Goal: Task Accomplishment & Management: Use online tool/utility

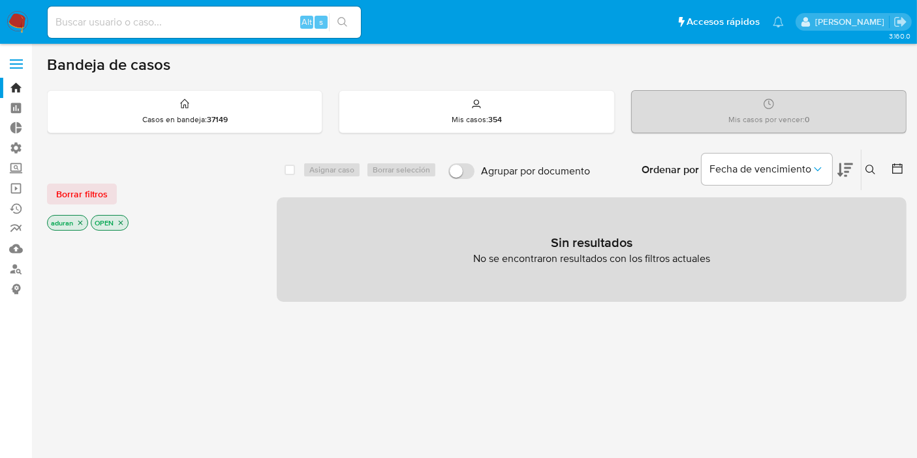
click at [0, 353] on aside "Bandeja Tablero Tablero Externo Administración Reglas Roles Usuarios Equipos Co…" at bounding box center [16, 397] width 32 height 795
click at [85, 185] on span "Borrar filtros" at bounding box center [82, 194] width 52 height 18
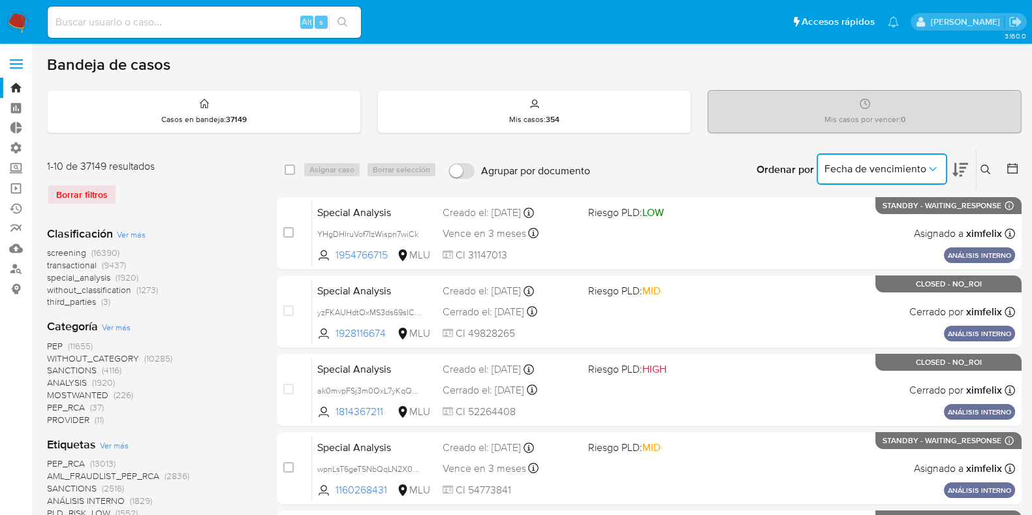
click at [920, 174] on button "Fecha de vencimiento" at bounding box center [882, 168] width 131 height 31
click at [232, 365] on div "PEP (11655) WITHOUT_CATEGORY (10285) SANCTIONS (4116) ANALYSIS (1920) MOSTWANTE…" at bounding box center [151, 383] width 209 height 86
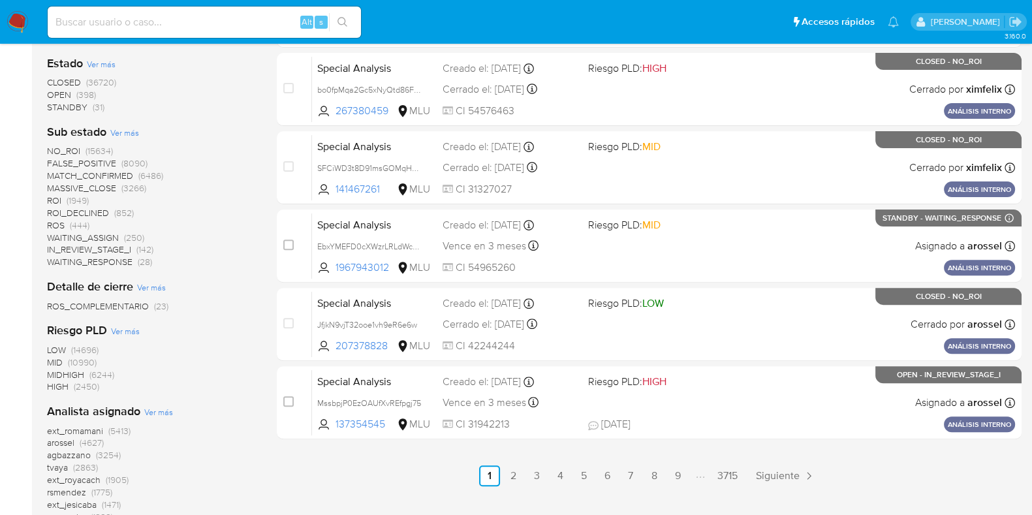
scroll to position [652, 0]
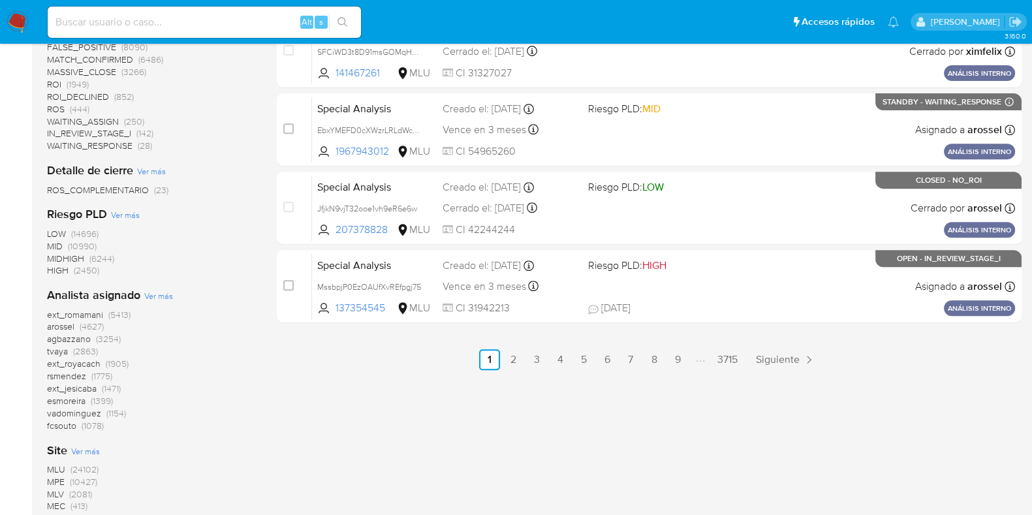
click at [59, 326] on span "arossel" at bounding box center [60, 326] width 27 height 13
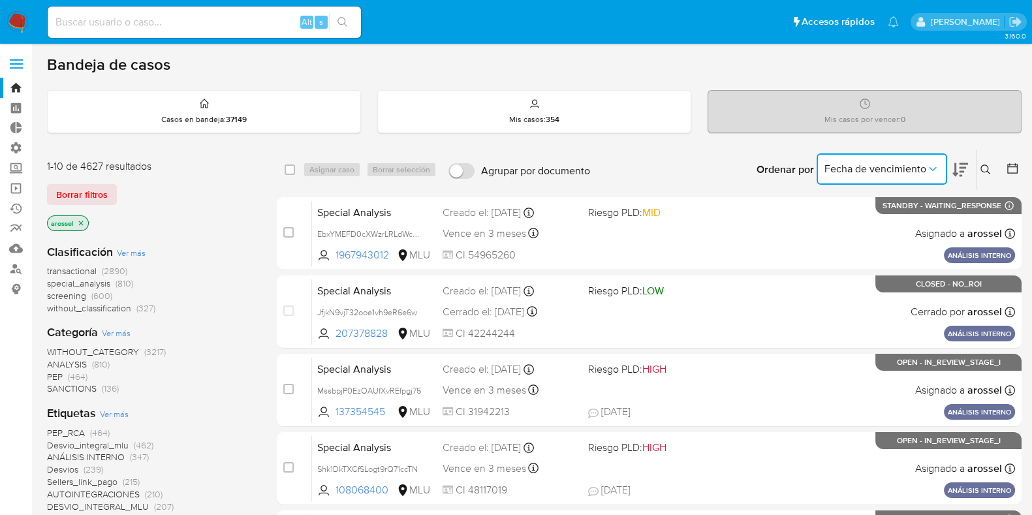
click at [927, 168] on icon "Ordenar por" at bounding box center [932, 169] width 13 height 13
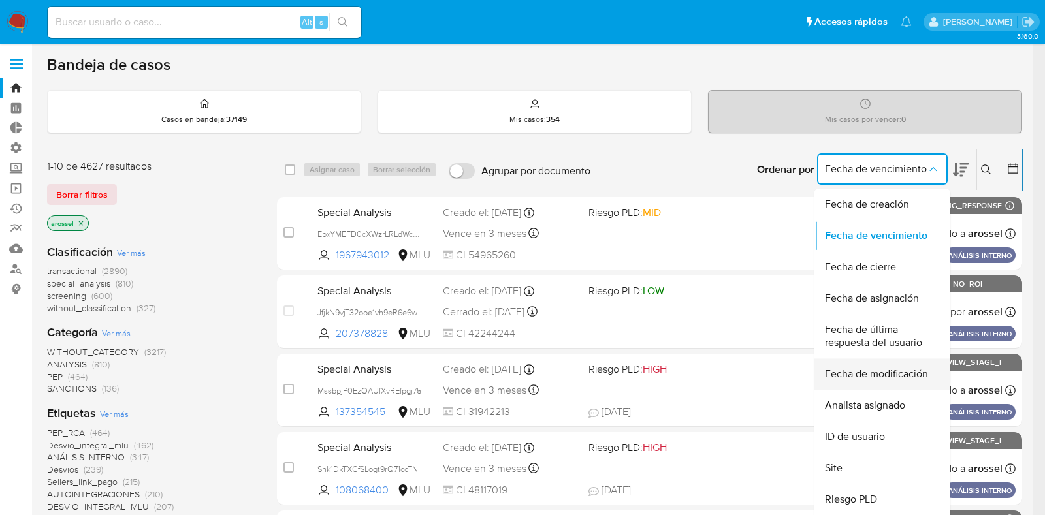
click at [915, 377] on span "Fecha de modificación" at bounding box center [876, 374] width 103 height 13
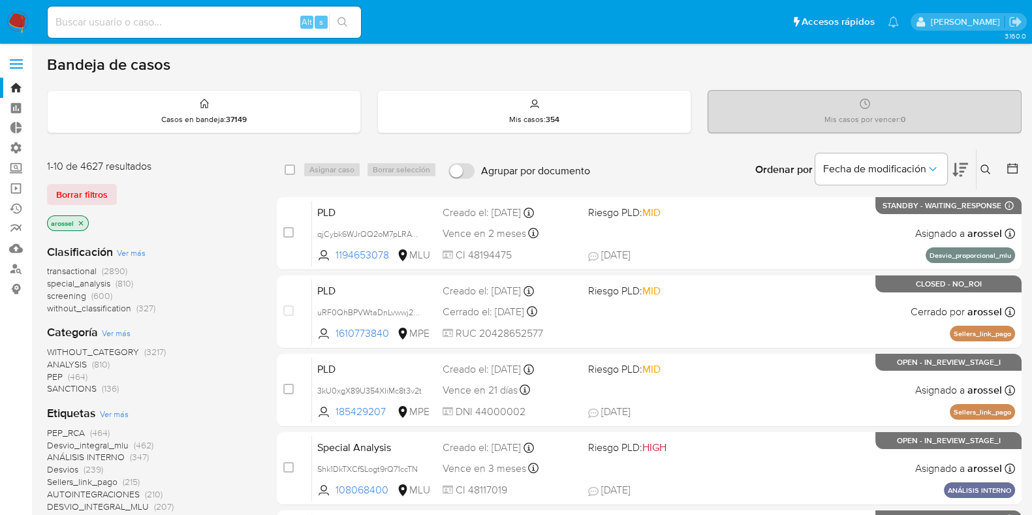
click at [928, 169] on icon at bounding box center [960, 170] width 16 height 16
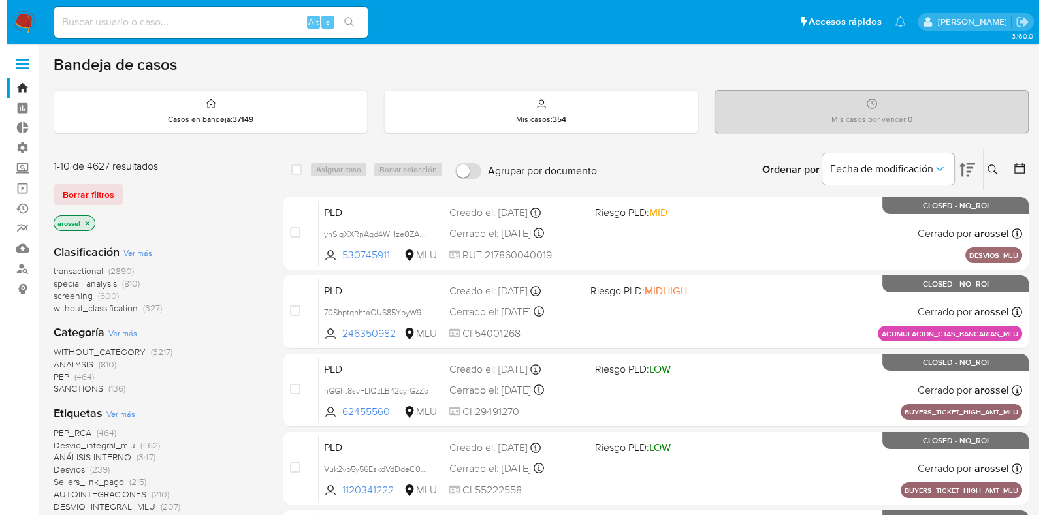
scroll to position [245, 0]
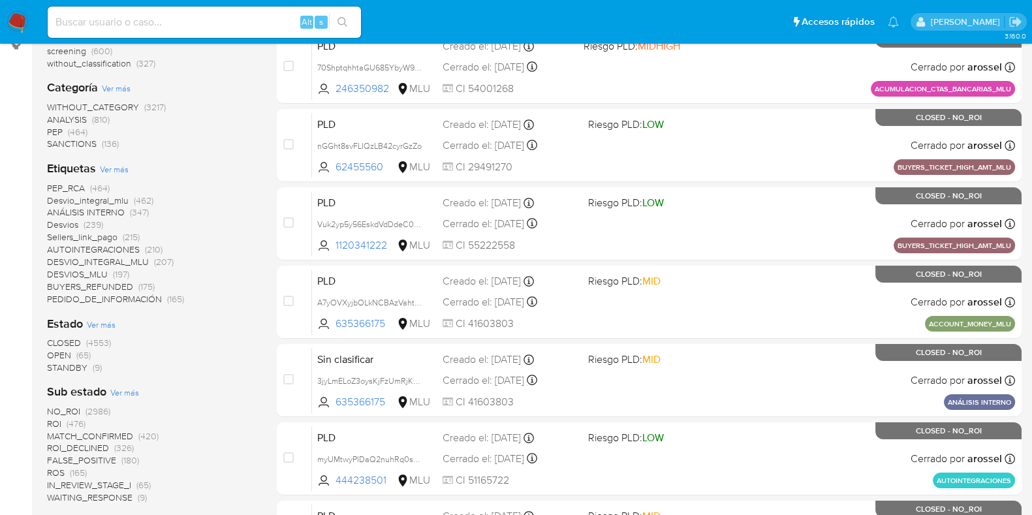
click at [106, 323] on span "Ver más" at bounding box center [101, 325] width 29 height 12
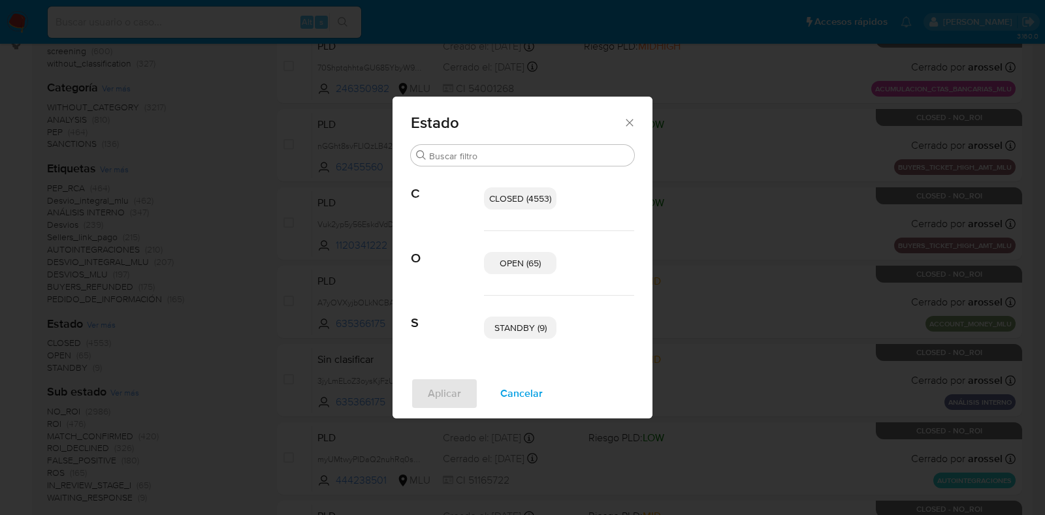
click at [528, 268] on span "OPEN (65)" at bounding box center [519, 263] width 41 height 13
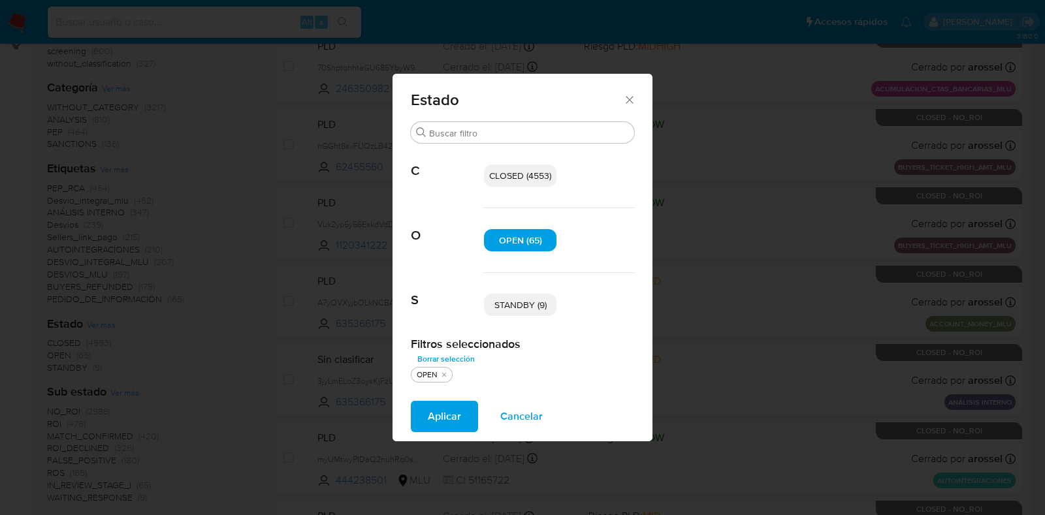
click at [433, 409] on span "Aplicar" at bounding box center [444, 416] width 33 height 29
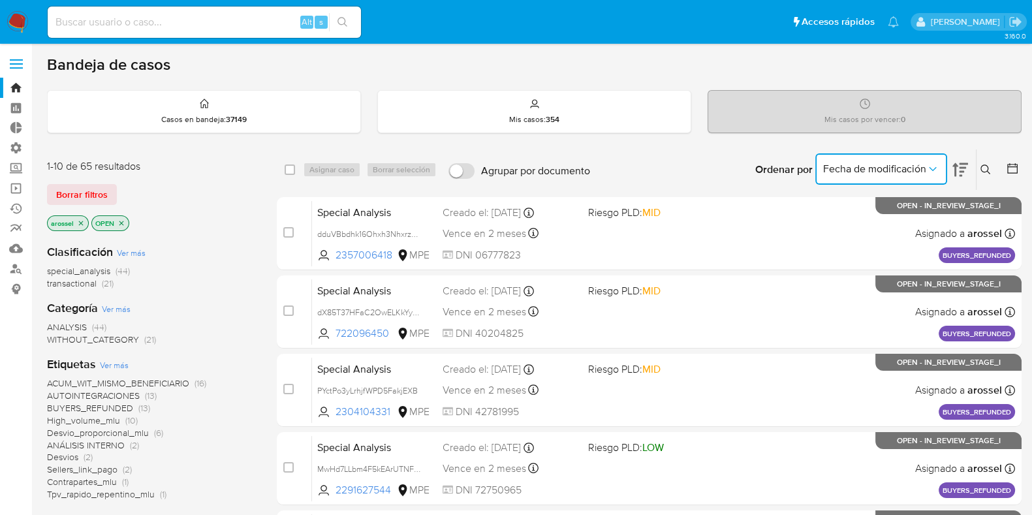
click at [884, 181] on button "Fecha de modificación" at bounding box center [881, 168] width 132 height 31
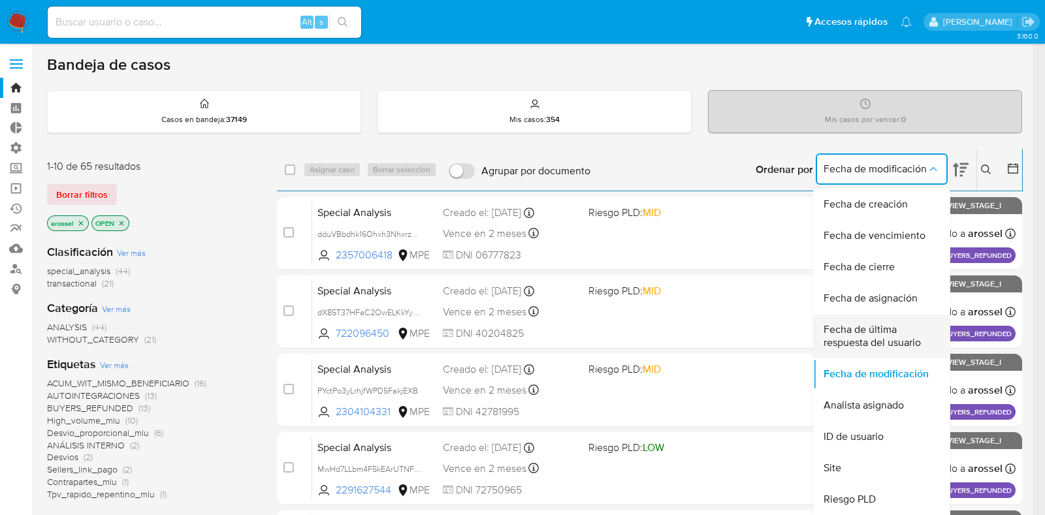
click at [904, 344] on span "Fecha de última respuesta del usuario" at bounding box center [877, 336] width 108 height 26
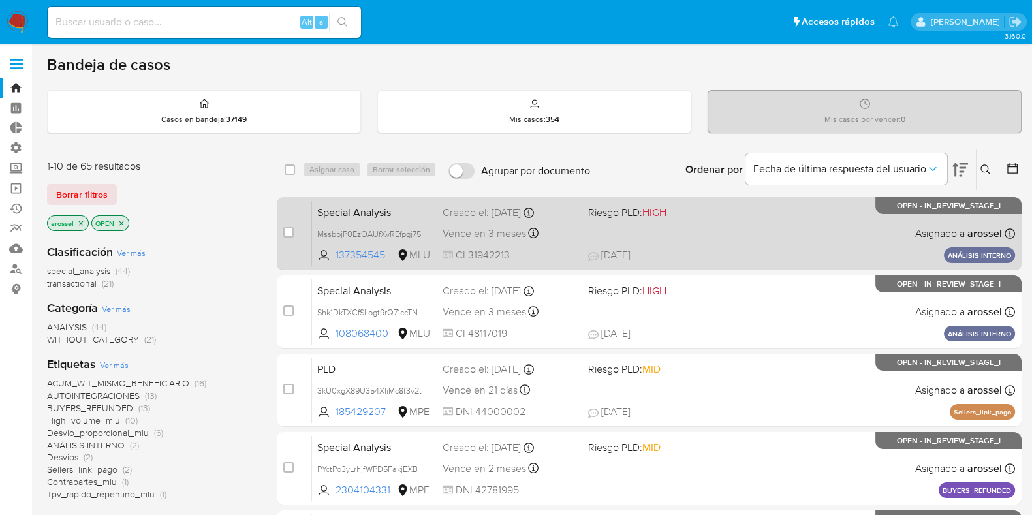
click at [688, 230] on div "Special Analysis MssbpjP0EzOAUfXvREfpgj75 137354545 MLU Riesgo PLD: HIGH Creado…" at bounding box center [663, 233] width 703 height 66
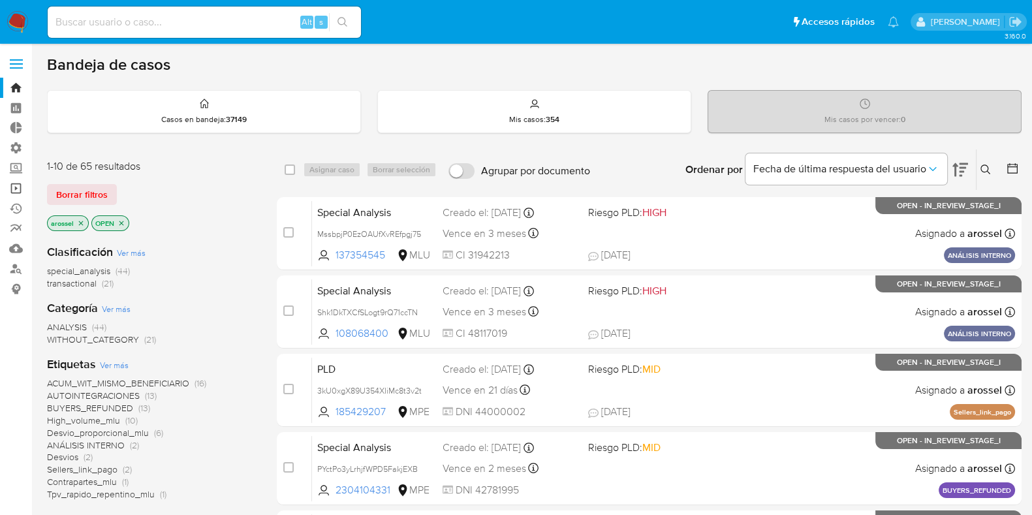
click at [14, 191] on link "Operaciones masivas" at bounding box center [77, 188] width 155 height 20
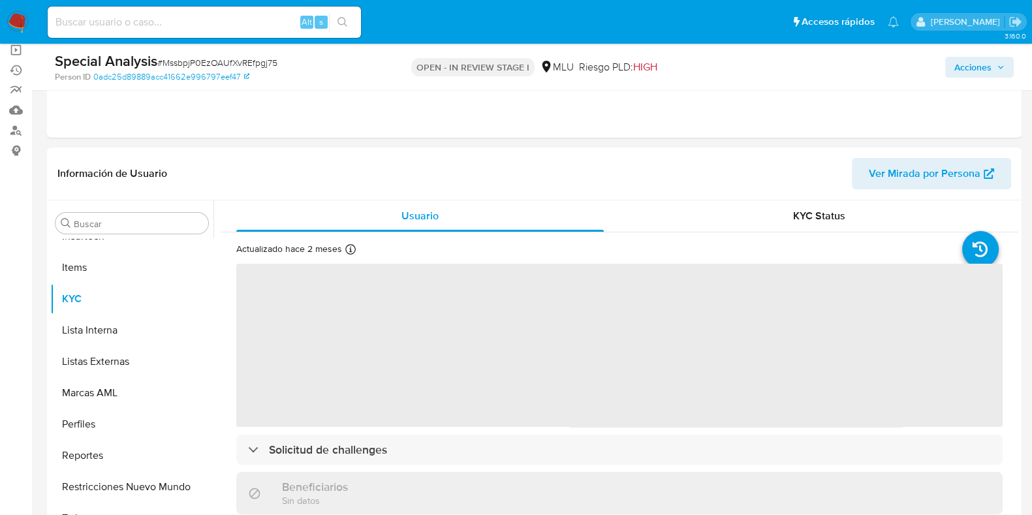
scroll to position [583, 0]
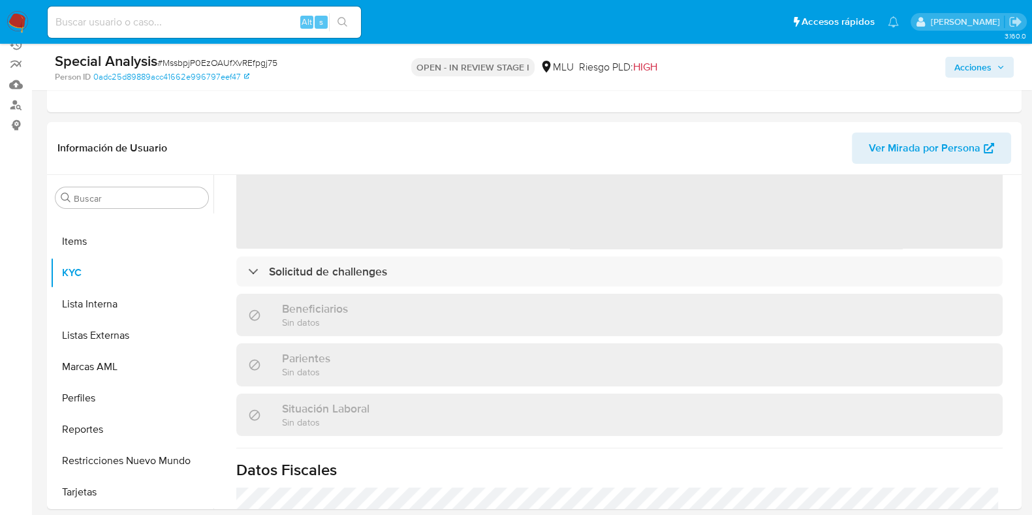
select select "10"
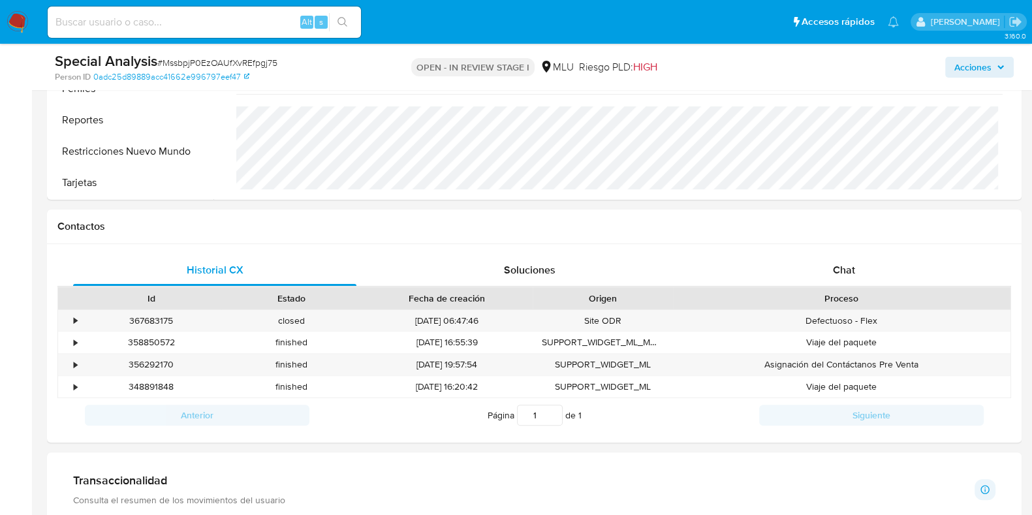
scroll to position [480, 0]
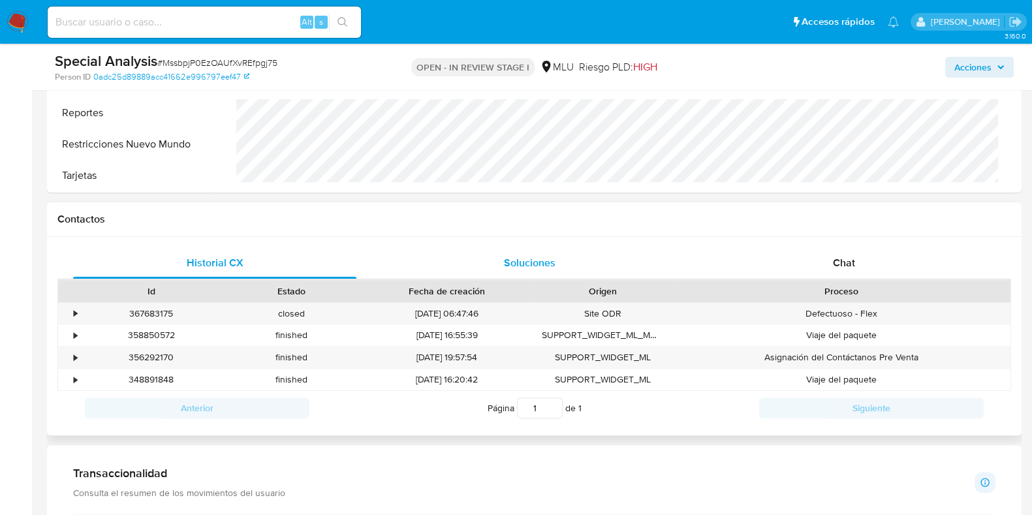
click at [610, 269] on div "Soluciones" at bounding box center [529, 262] width 283 height 31
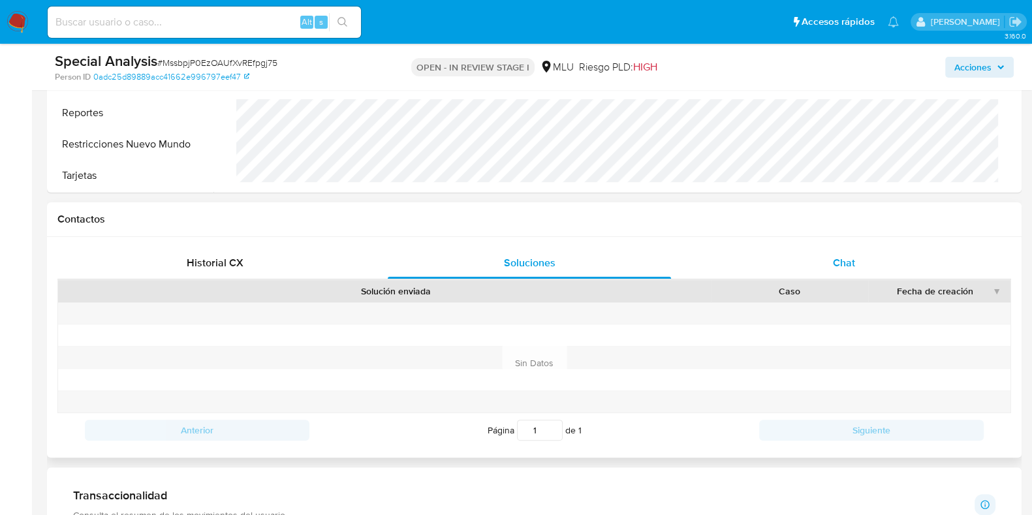
click at [894, 260] on div "Chat" at bounding box center [843, 262] width 283 height 31
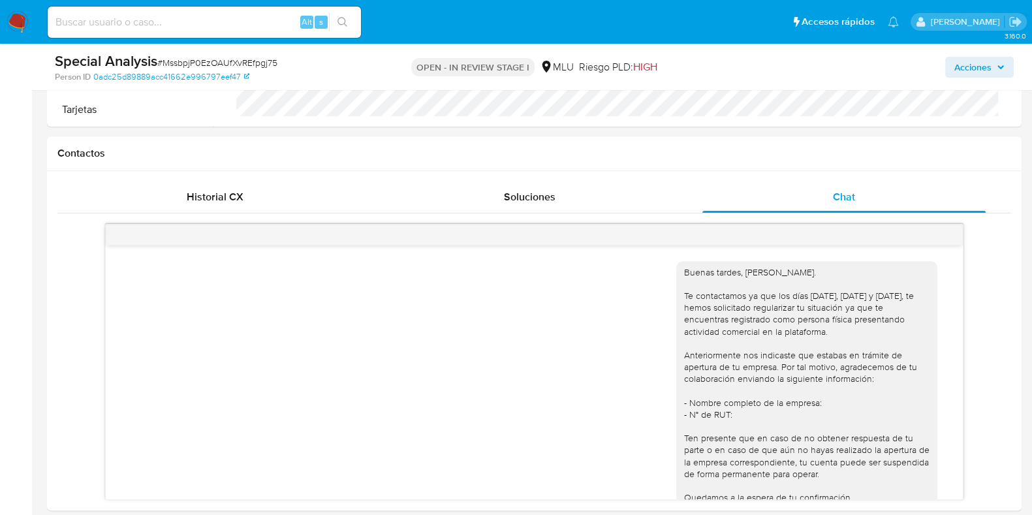
scroll to position [546, 0]
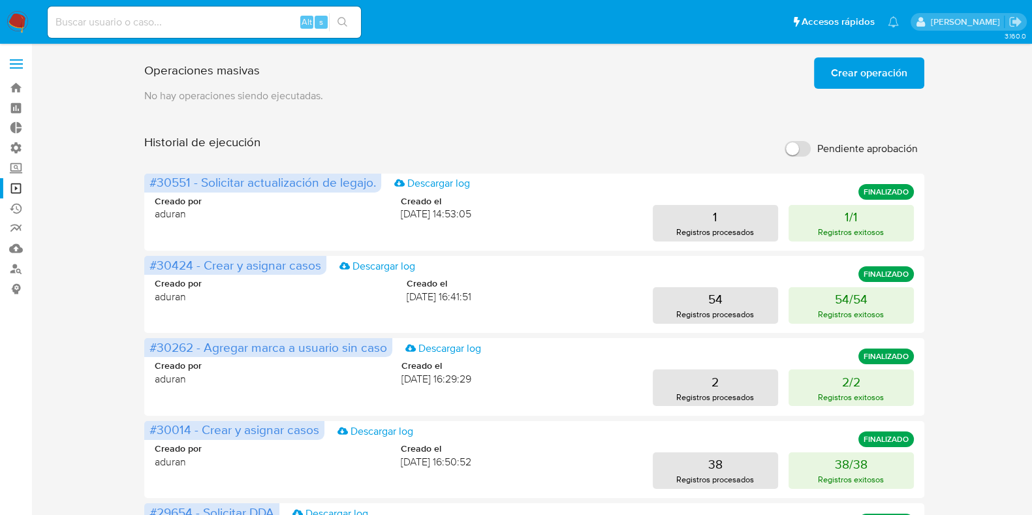
click at [879, 73] on span "Crear operación" at bounding box center [869, 73] width 76 height 29
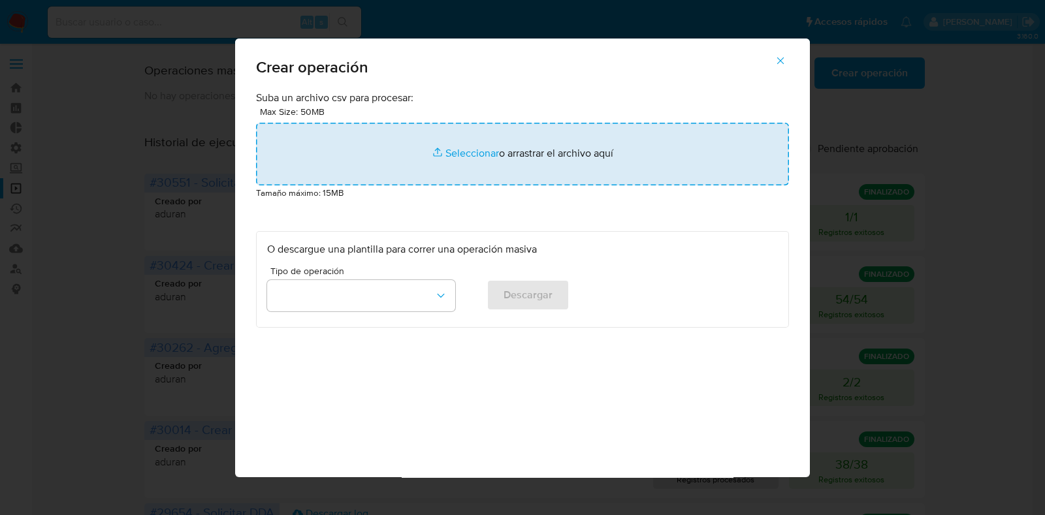
click at [449, 160] on input "file" at bounding box center [522, 154] width 533 height 63
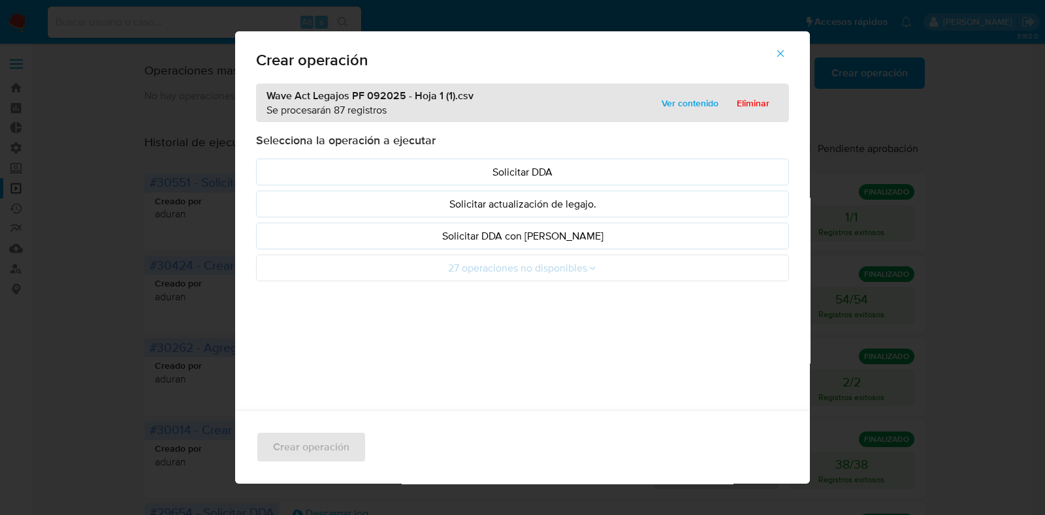
click at [465, 207] on p "Solicitar actualización de legajo." at bounding box center [522, 204] width 511 height 15
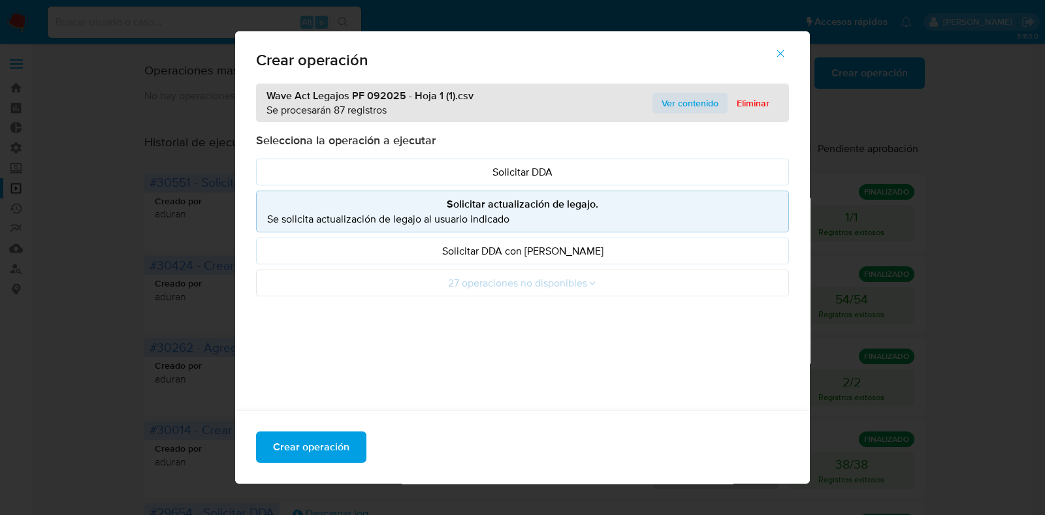
click at [714, 98] on button "Ver contenido" at bounding box center [689, 103] width 75 height 21
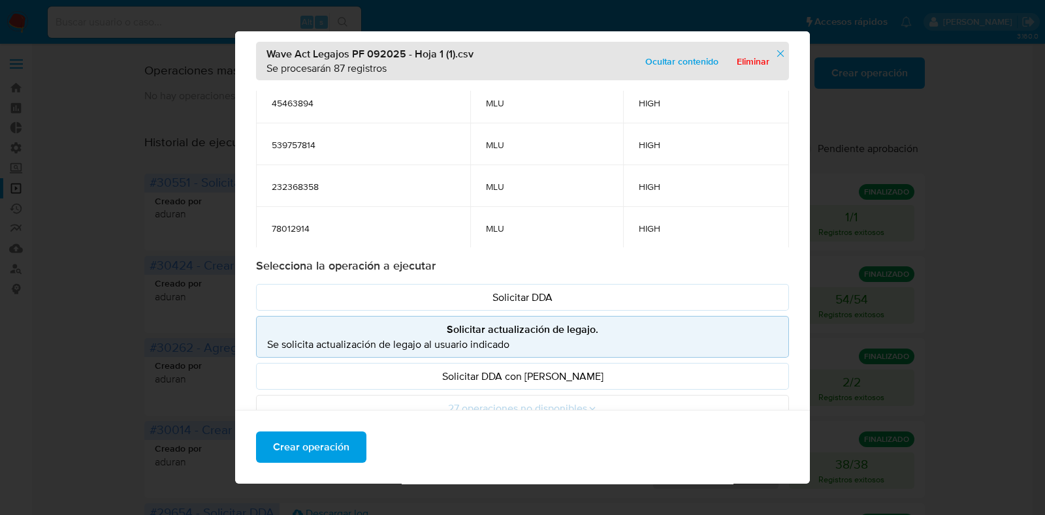
scroll to position [53, 0]
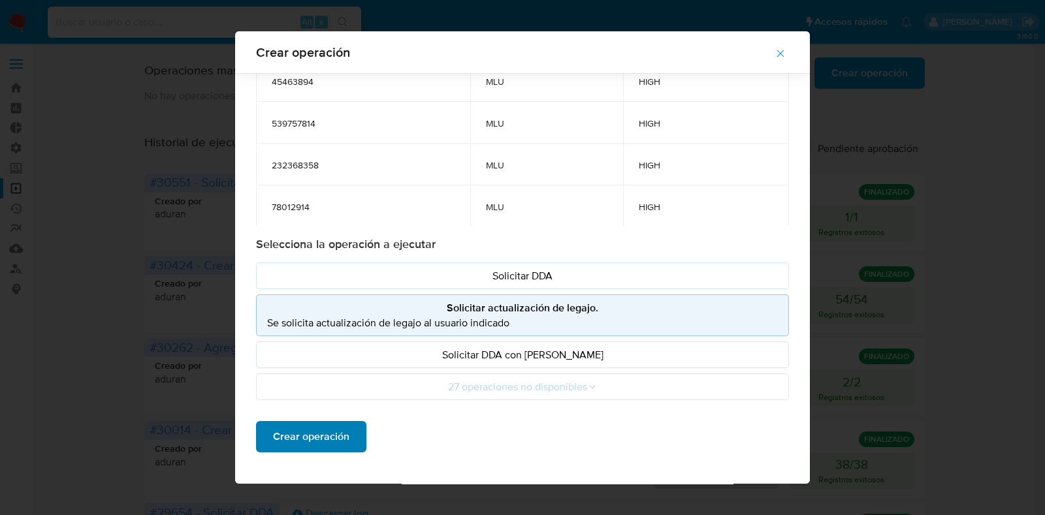
click at [296, 439] on span "Crear operación" at bounding box center [311, 436] width 76 height 29
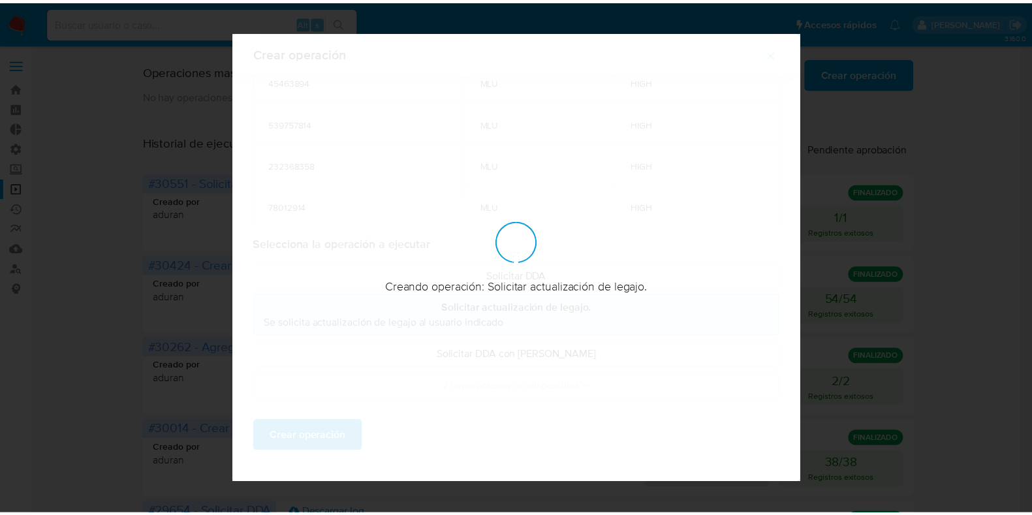
scroll to position [0, 0]
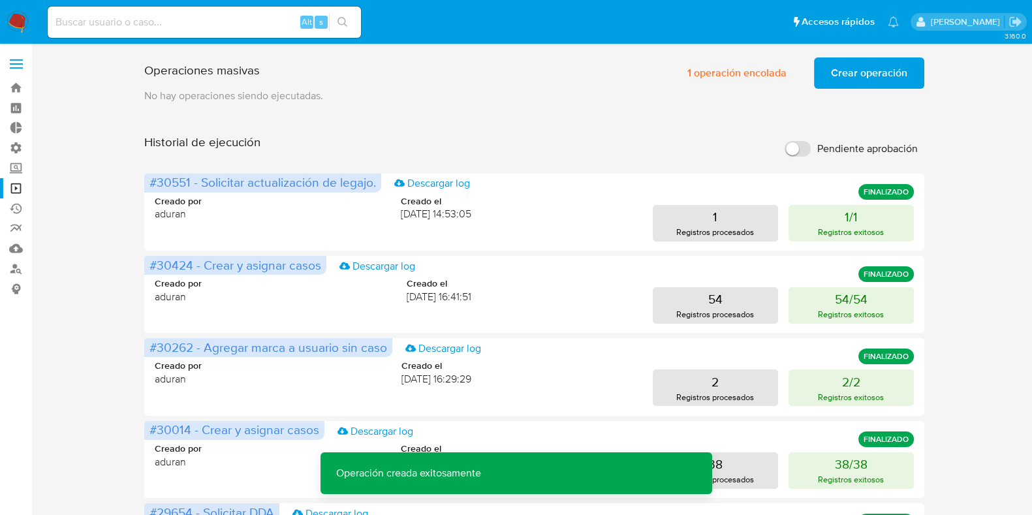
click at [866, 70] on span "Crear operación" at bounding box center [869, 73] width 76 height 29
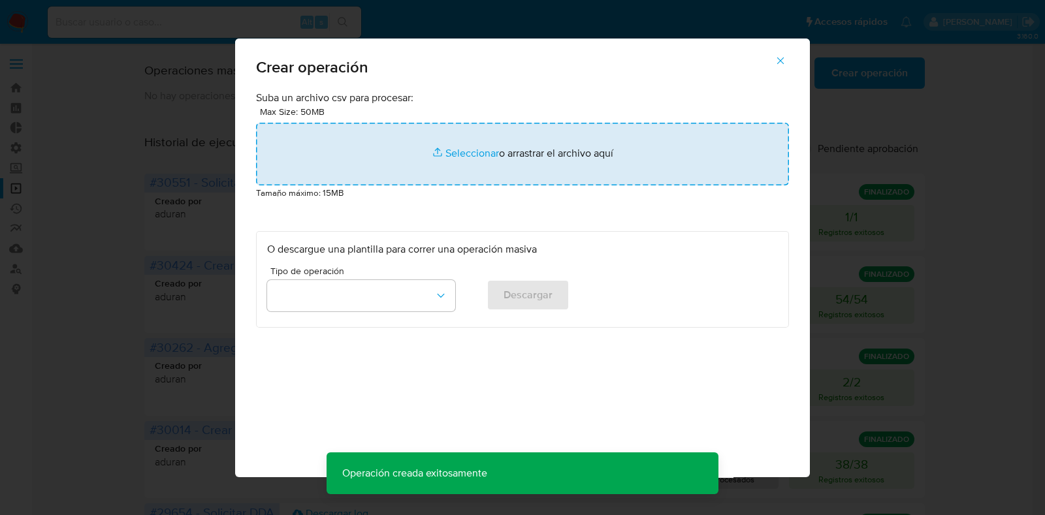
click at [512, 142] on input "file" at bounding box center [522, 154] width 533 height 63
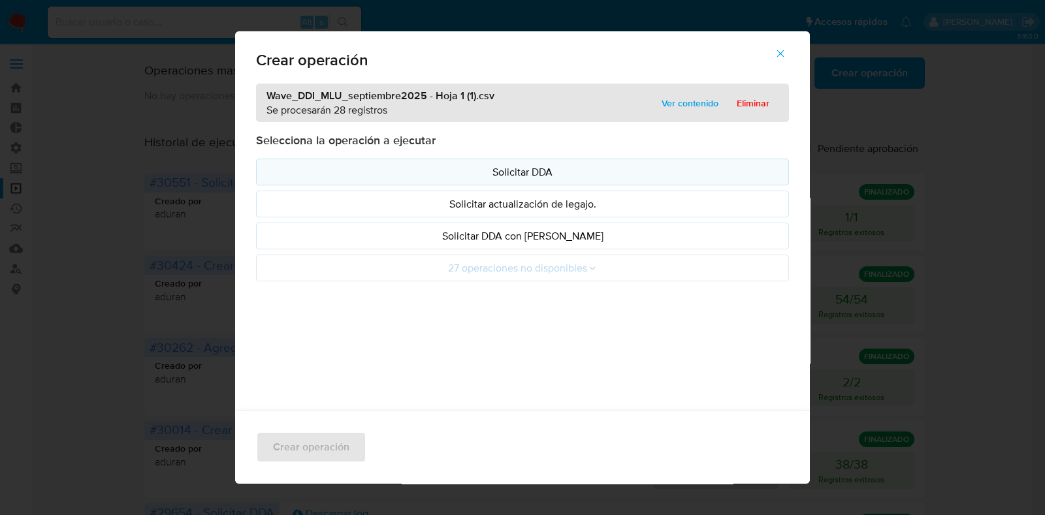
click at [728, 175] on p "Solicitar DDA" at bounding box center [522, 172] width 511 height 15
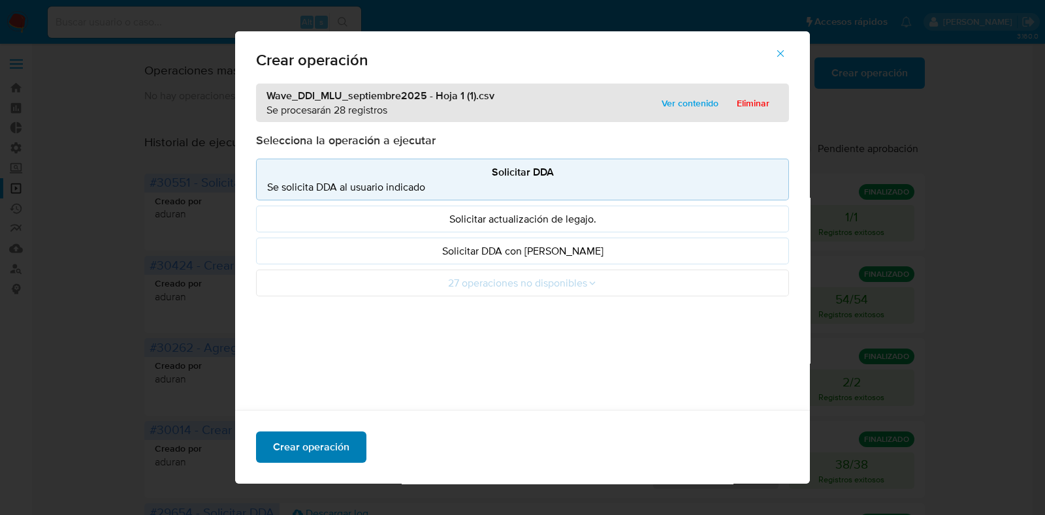
click at [323, 445] on span "Crear operación" at bounding box center [311, 447] width 76 height 29
